Goal: Information Seeking & Learning: Find specific fact

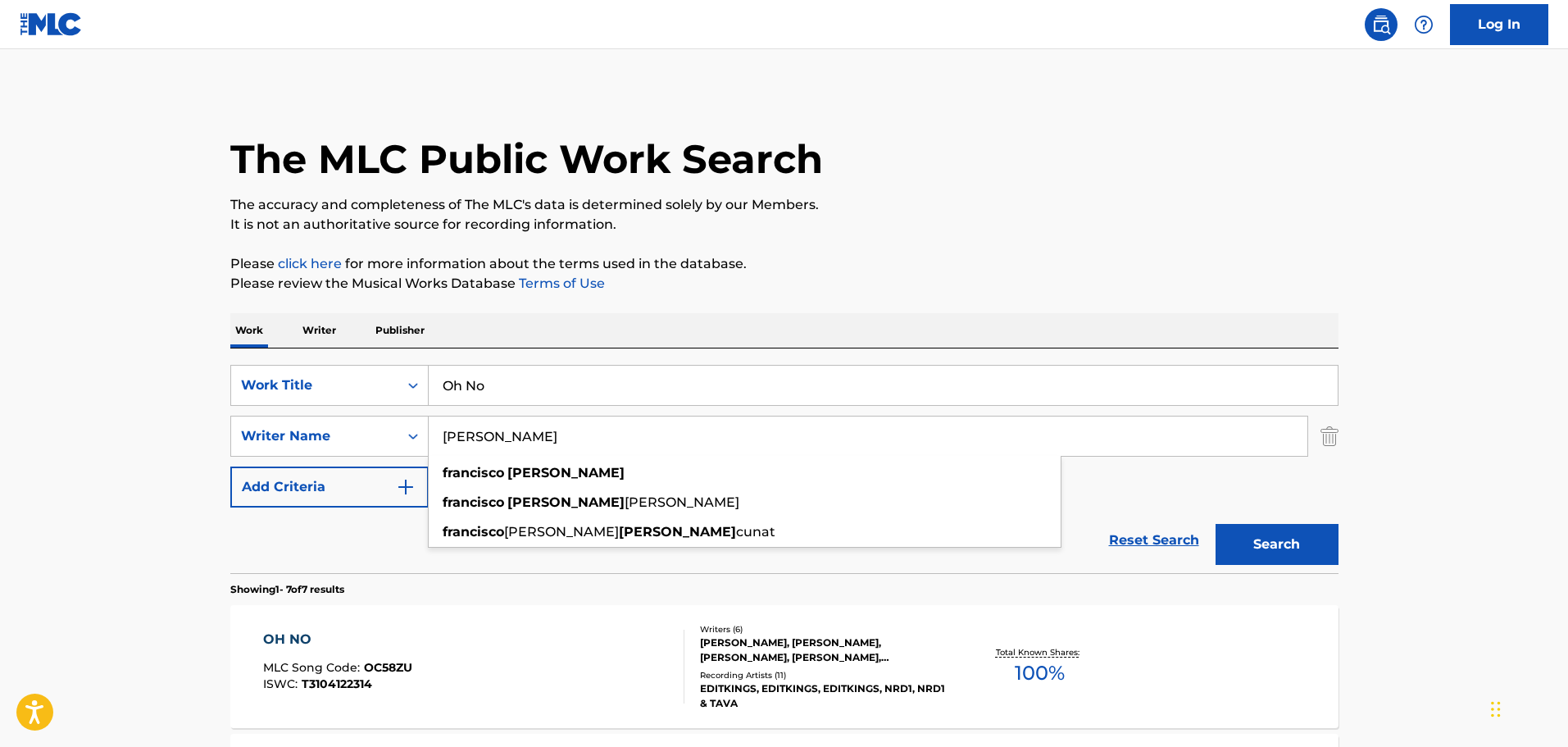
drag, startPoint x: 0, startPoint y: 0, endPoint x: 192, endPoint y: 351, distance: 400.1
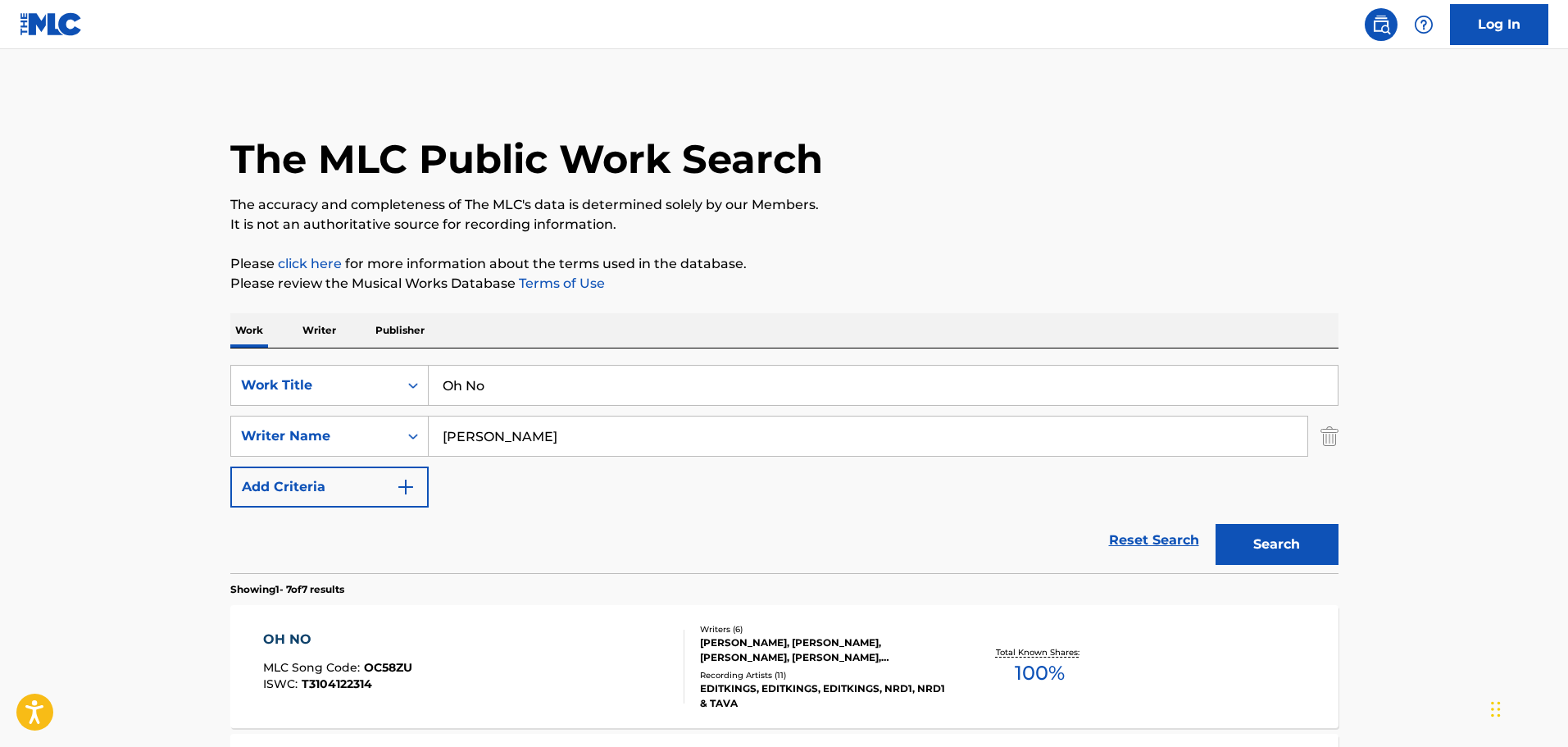
paste input "Better Dayz"
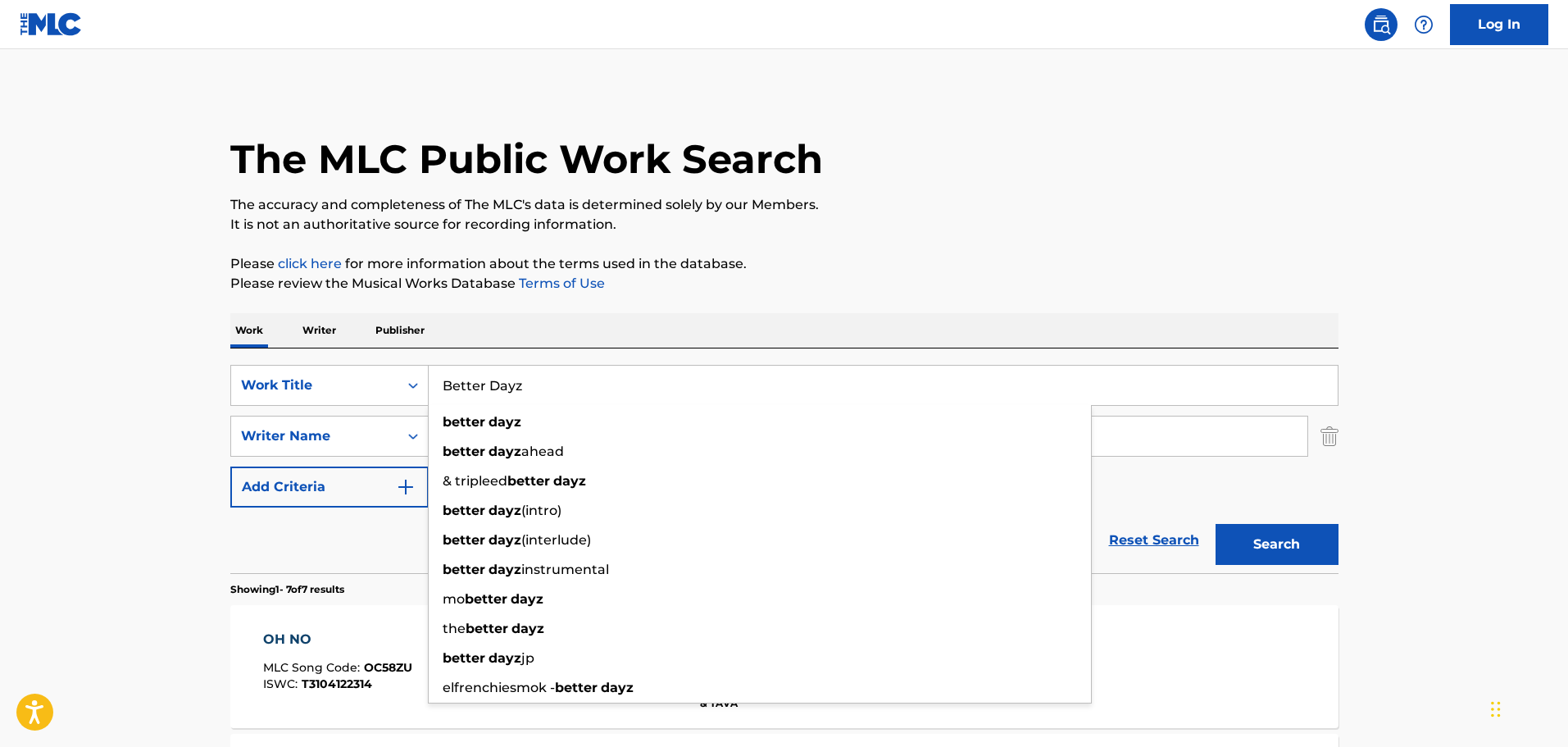
type input "Better Dayz"
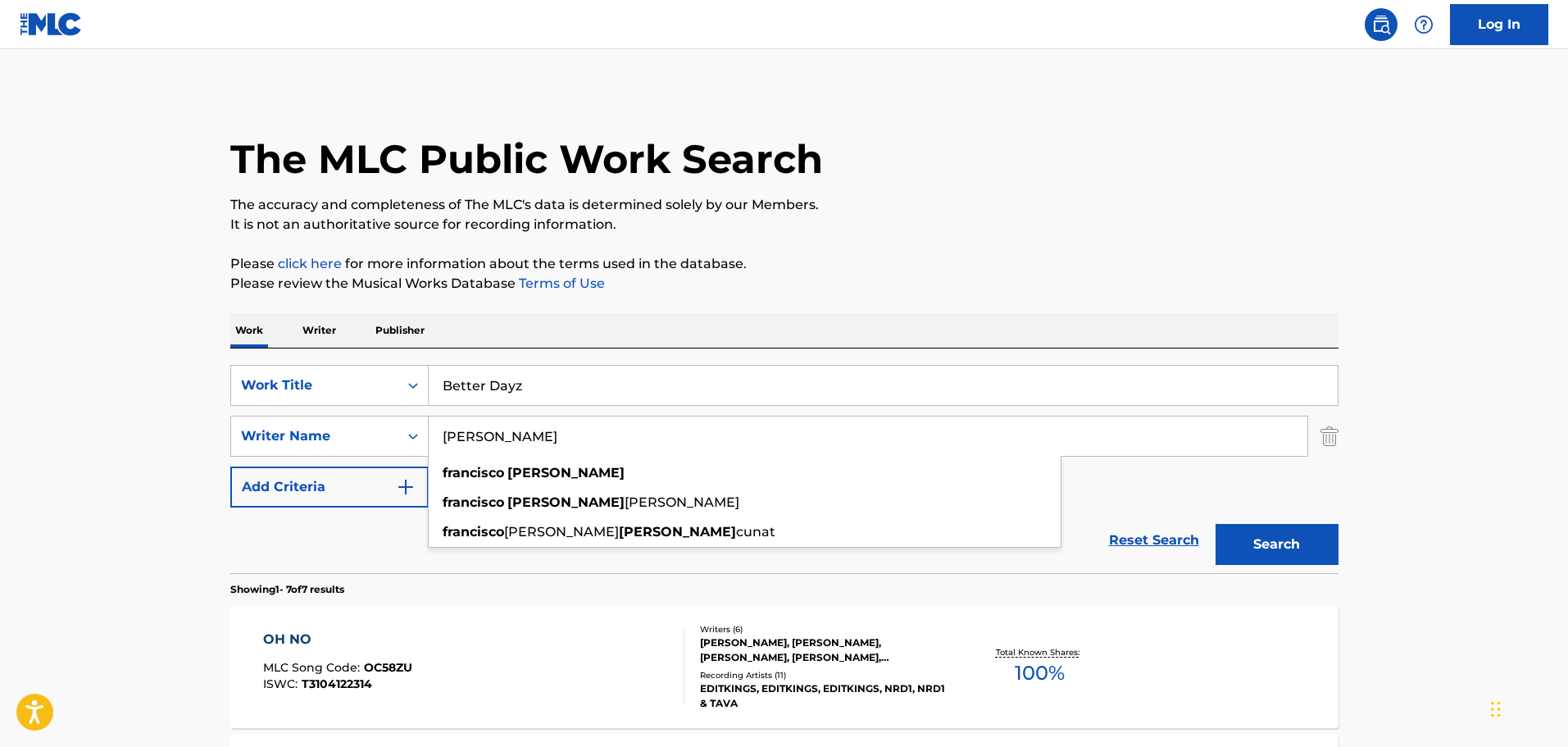
click at [1160, 424] on input "[PERSON_NAME]" at bounding box center [868, 436] width 879 height 39
drag, startPoint x: 662, startPoint y: 444, endPoint x: 221, endPoint y: 412, distance: 442.2
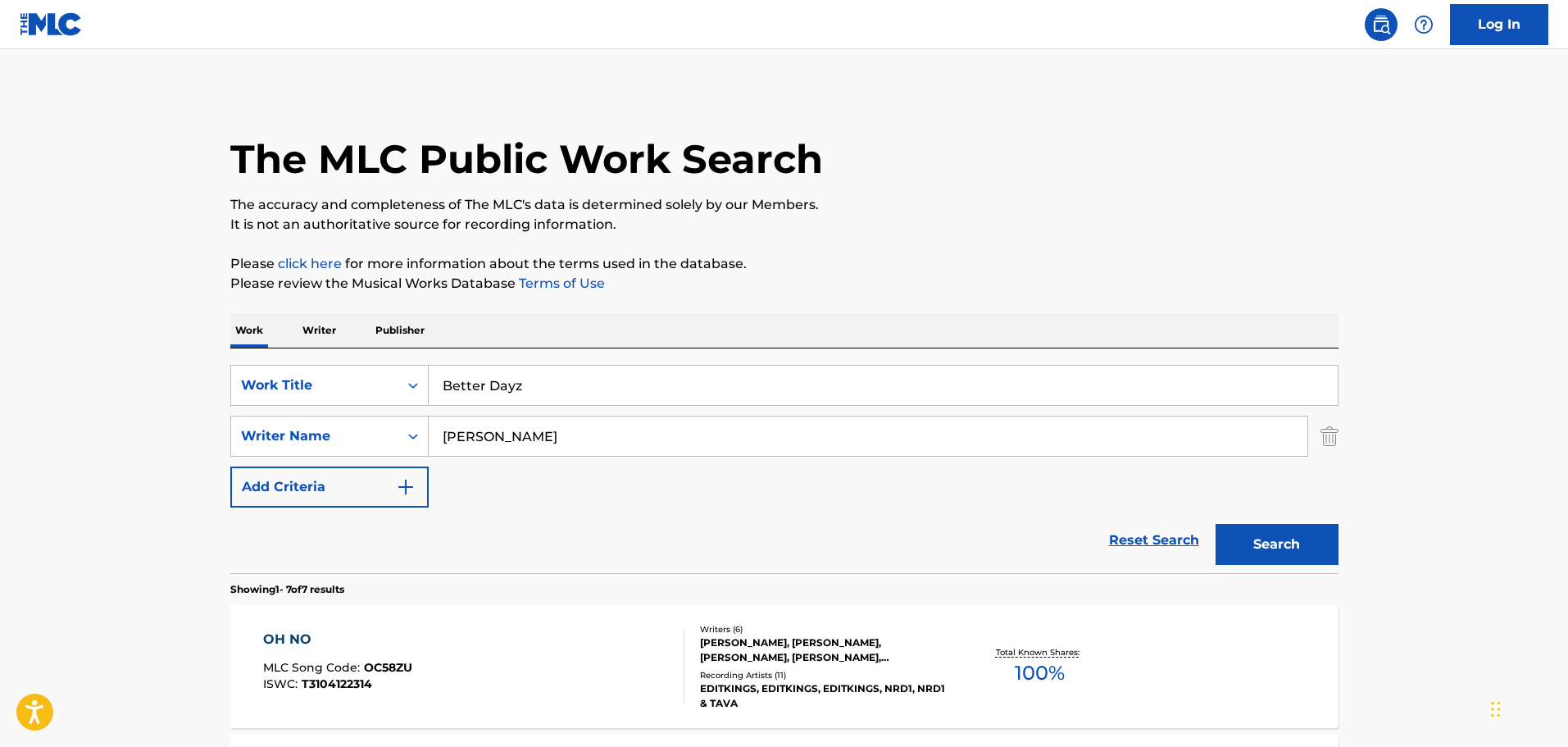
type input "[PERSON_NAME]"
click at [1215, 524] on button "Search" at bounding box center [1276, 545] width 123 height 41
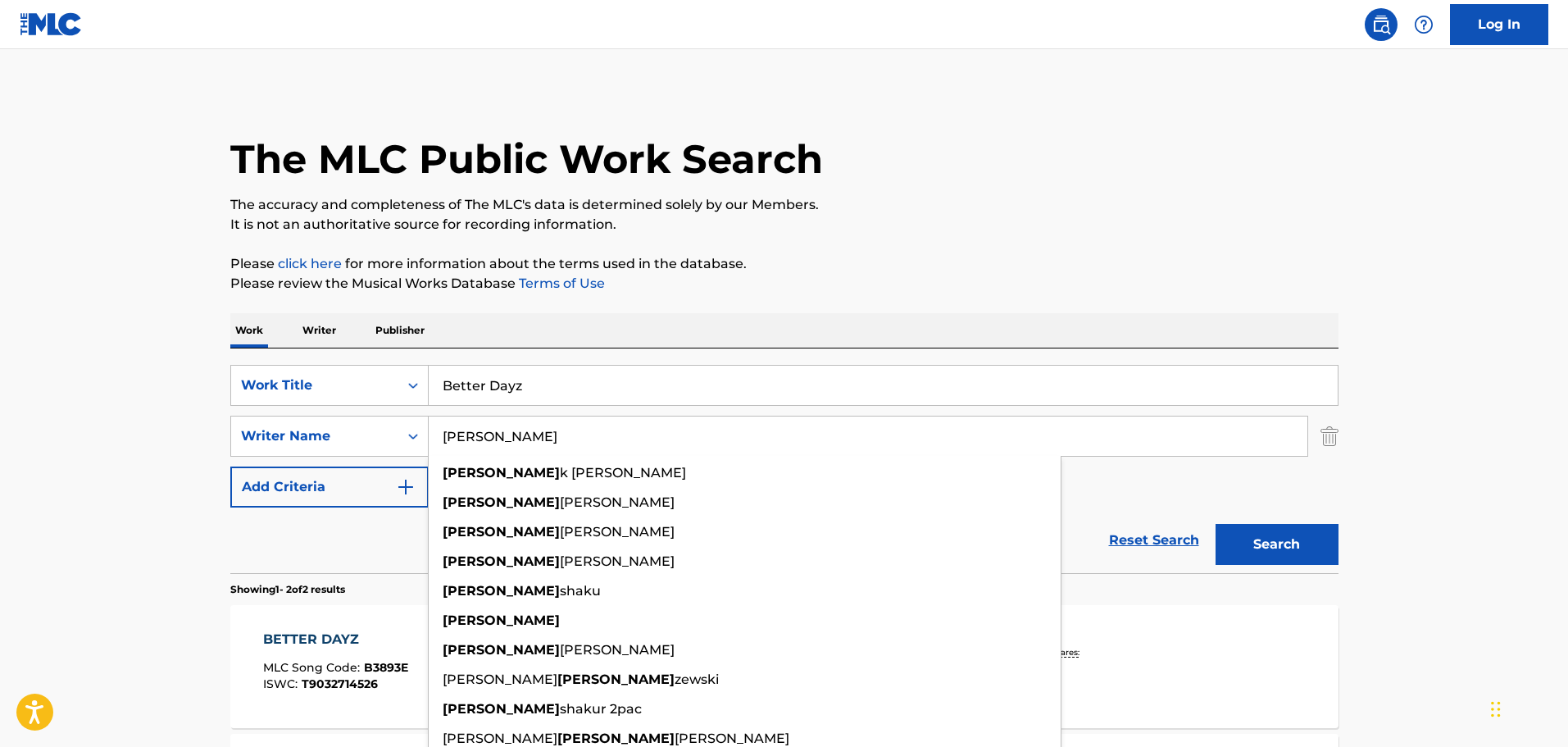
click at [1151, 496] on div "SearchWithCriteriad75aabd0-d2a9-487a-b65b-f31efc9b6cfa Work Title Better Dayz S…" at bounding box center [783, 436] width 1107 height 143
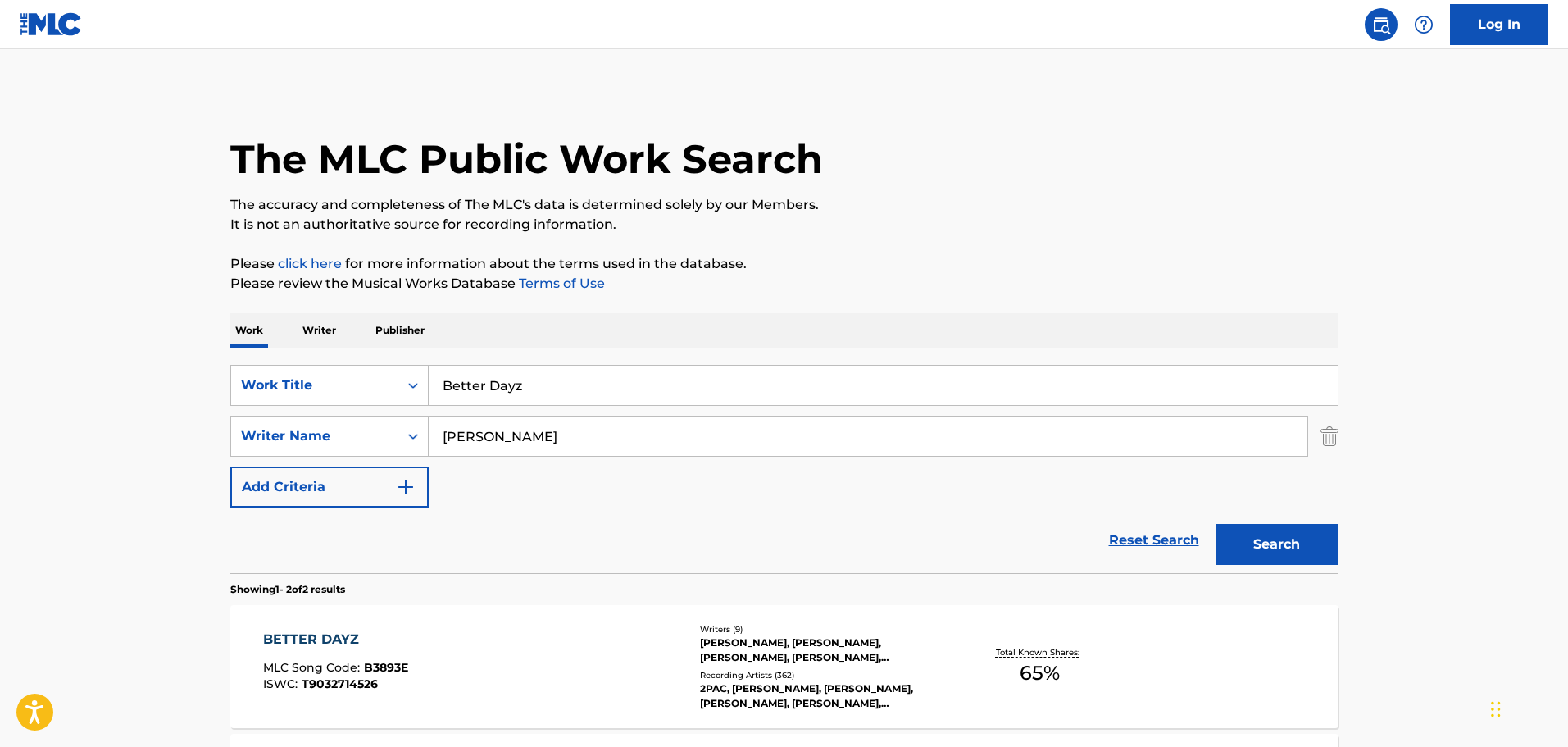
click at [1279, 536] on button "Search" at bounding box center [1276, 545] width 123 height 41
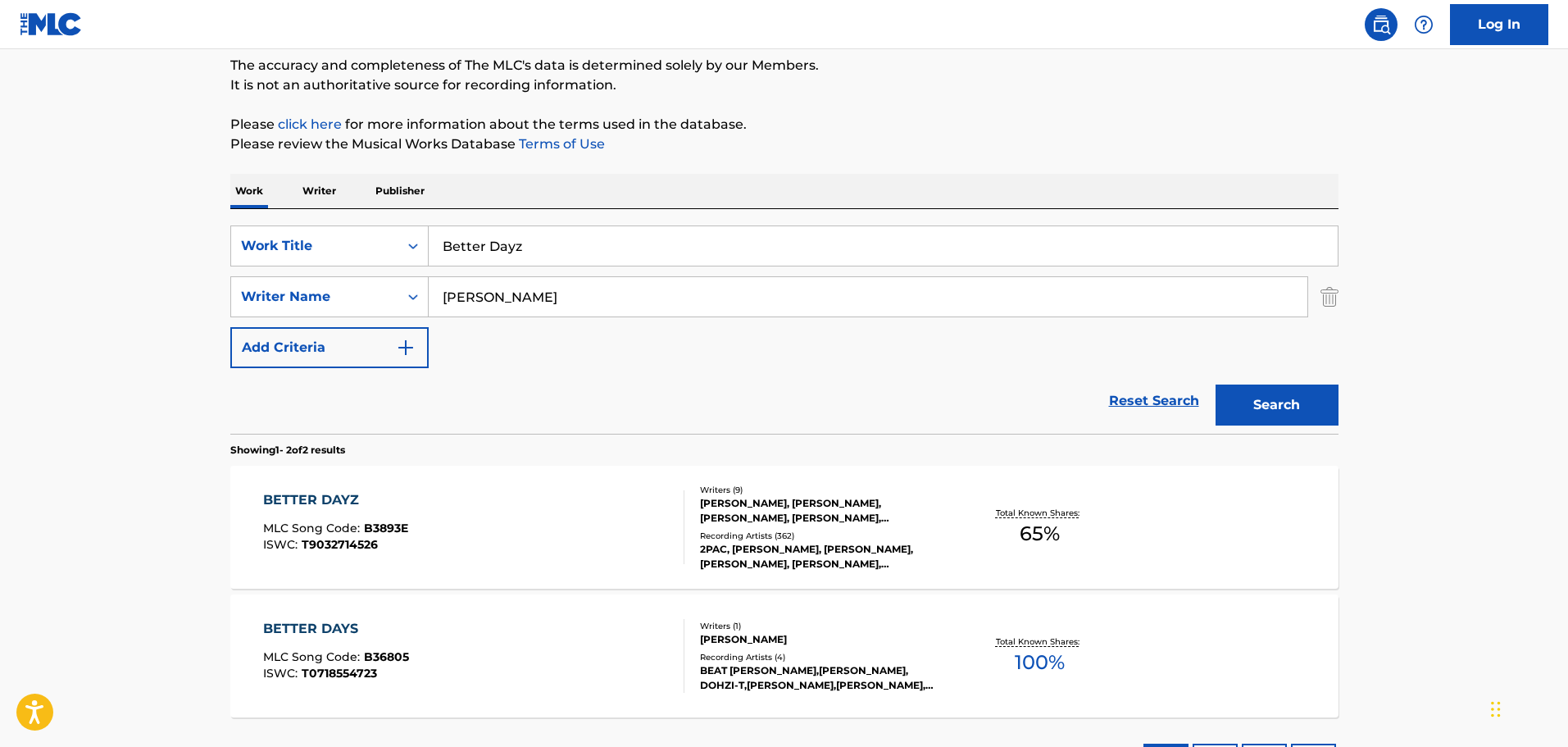
scroll to position [274, 0]
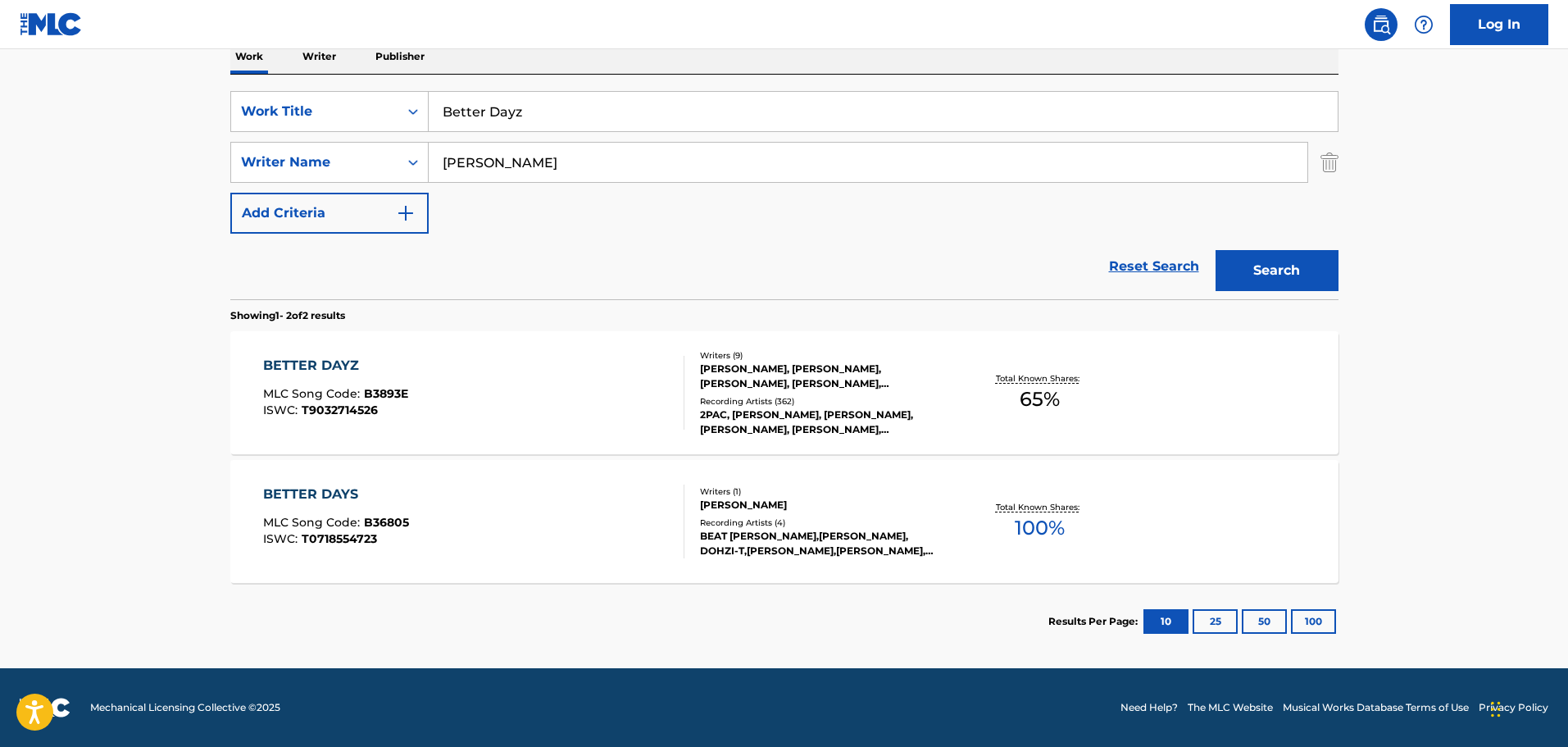
click at [313, 364] on div "BETTER DAYZ" at bounding box center [335, 366] width 145 height 20
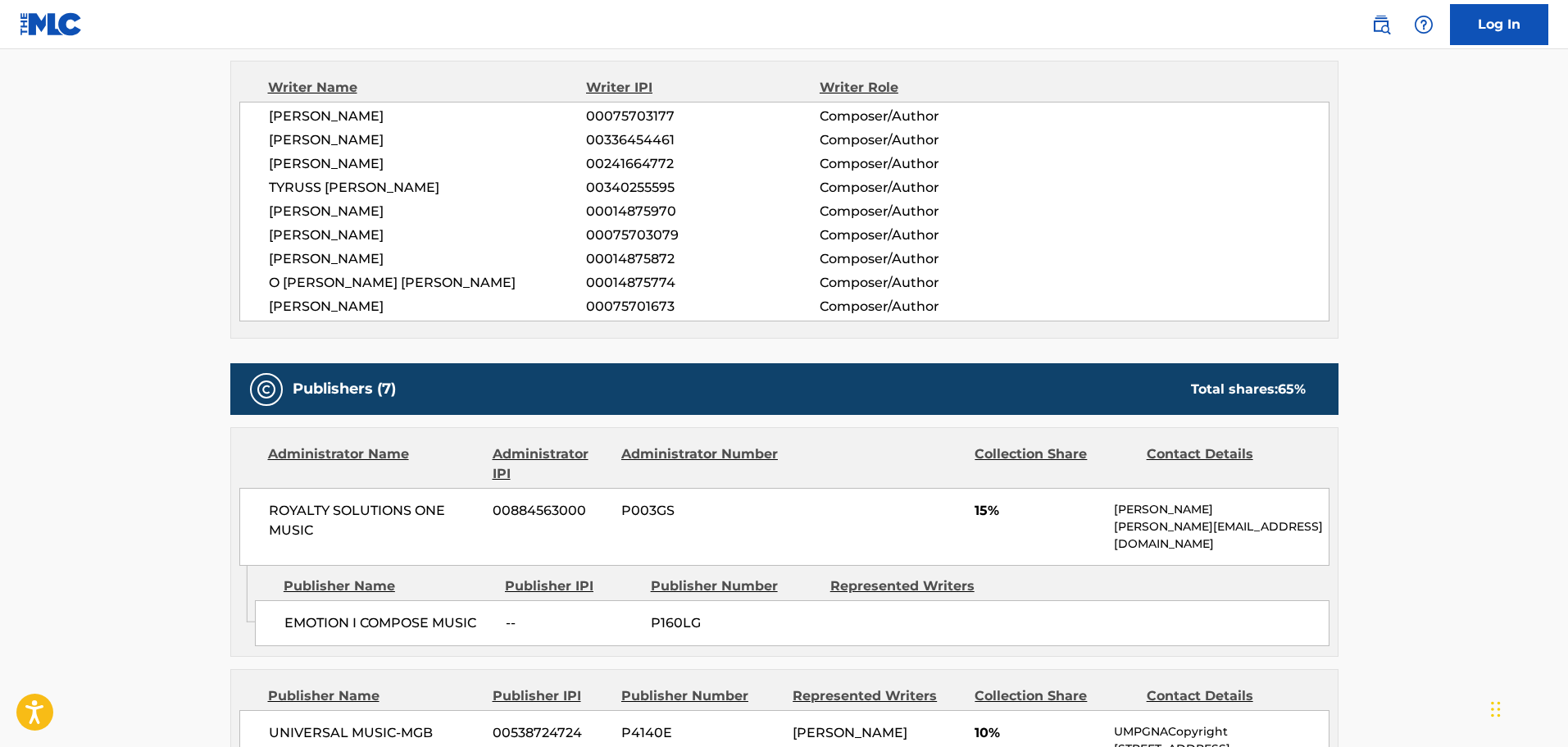
scroll to position [656, 0]
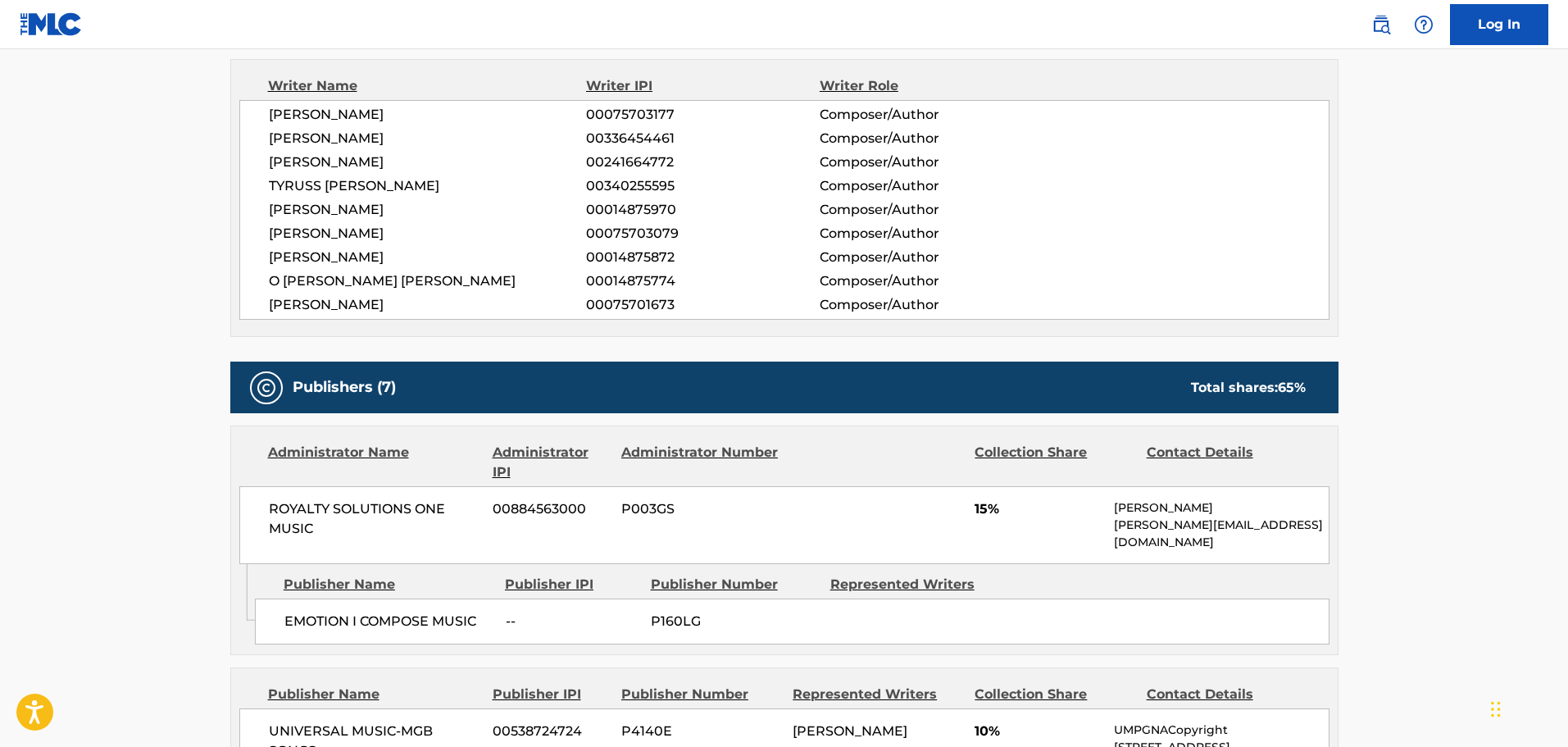
click at [317, 613] on span "EMOTION I COMPOSE MUSIC" at bounding box center [389, 622] width 209 height 20
drag, startPoint x: 317, startPoint y: 613, endPoint x: 441, endPoint y: 605, distance: 124.3
click at [441, 612] on span "EMOTION I COMPOSE MUSIC" at bounding box center [389, 622] width 209 height 20
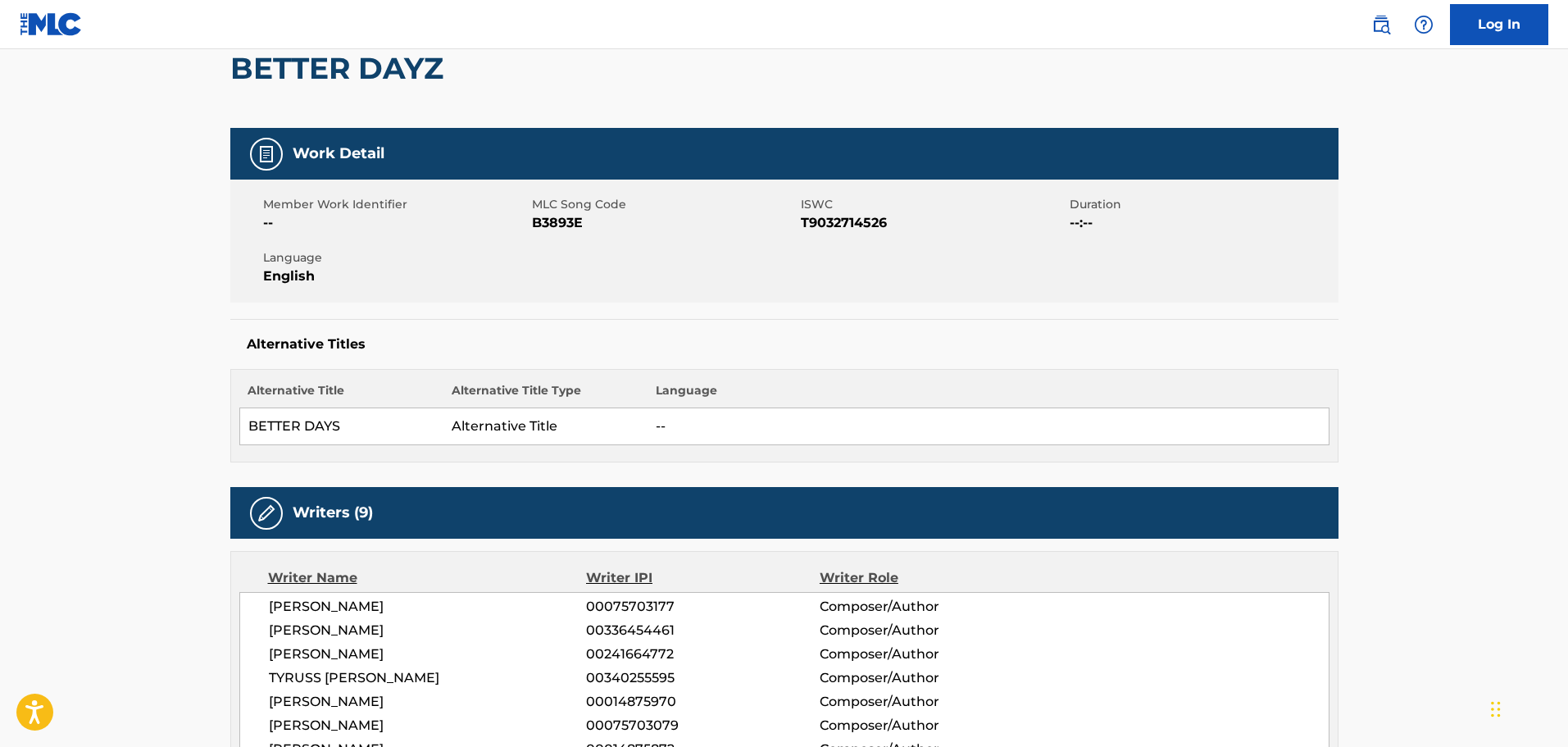
scroll to position [0, 0]
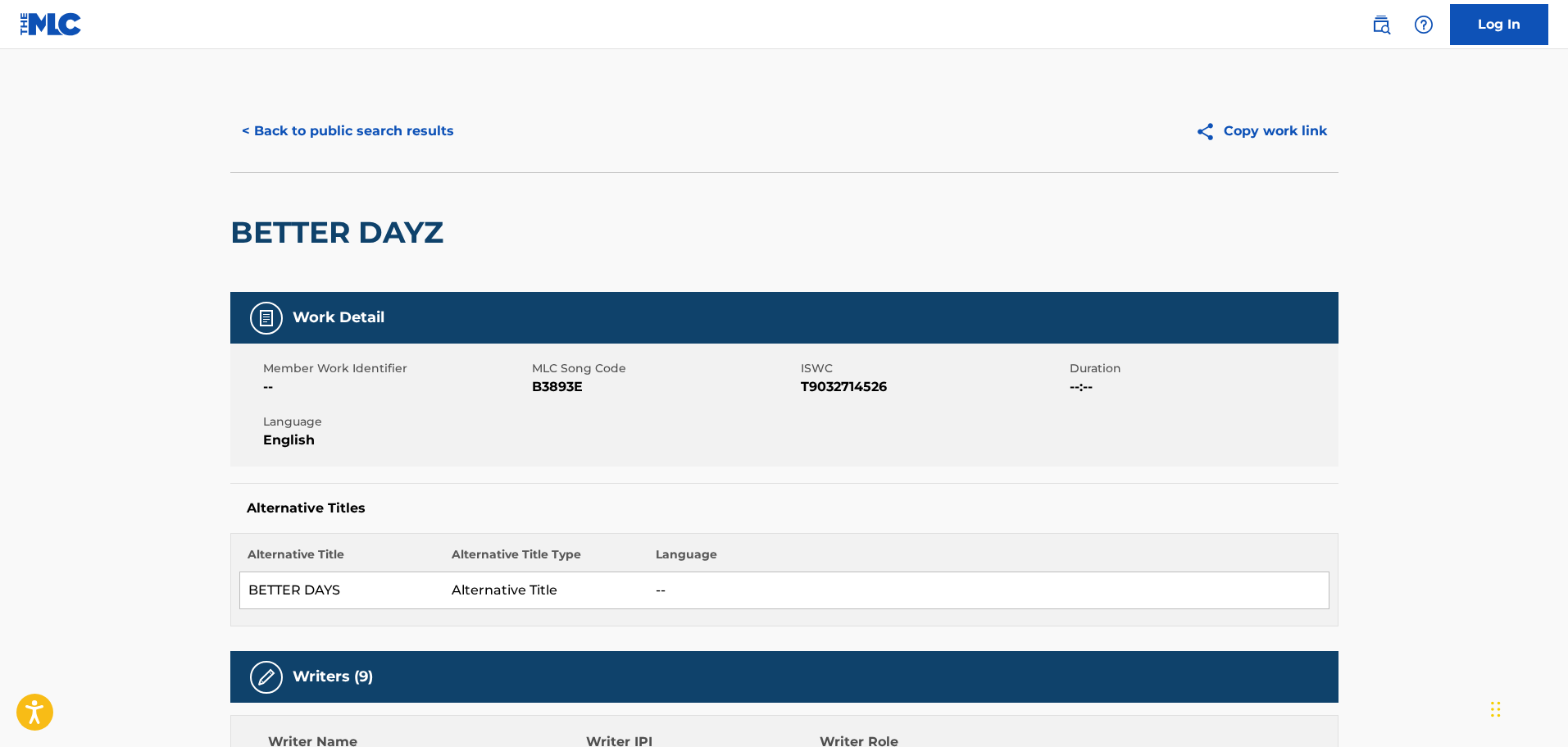
click at [298, 229] on h2 "BETTER DAYZ" at bounding box center [340, 232] width 221 height 37
drag, startPoint x: 298, startPoint y: 229, endPoint x: 372, endPoint y: 230, distance: 74.0
click at [372, 230] on h2 "BETTER DAYZ" at bounding box center [340, 232] width 221 height 37
copy h2 "BETTER DAYZ"
